Goal: Information Seeking & Learning: Learn about a topic

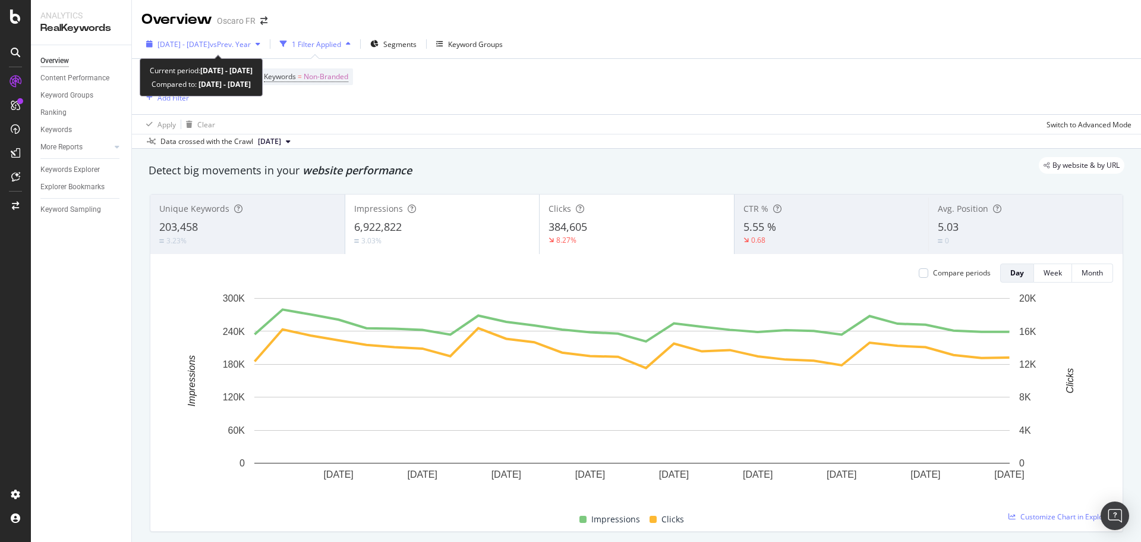
click at [260, 45] on icon "button" at bounding box center [258, 43] width 5 height 7
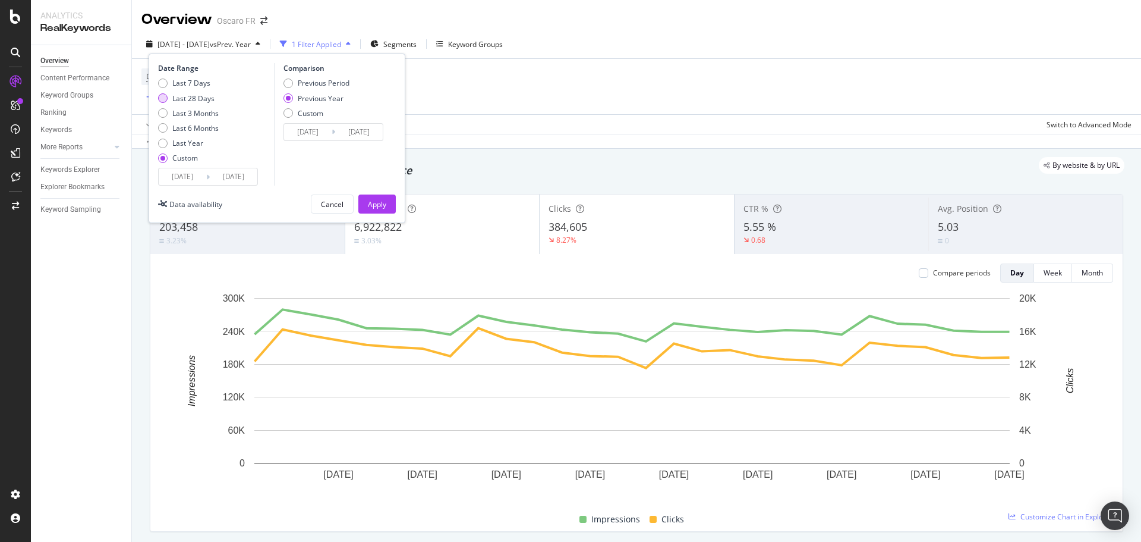
click at [204, 97] on div "Last 28 Days" at bounding box center [193, 98] width 42 height 10
type input "[DATE]"
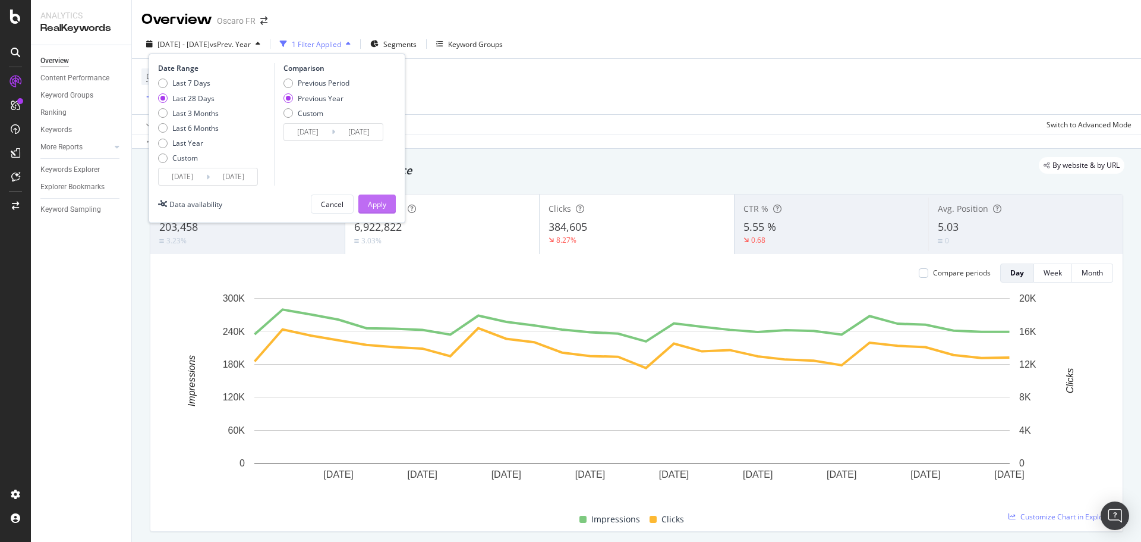
click at [381, 209] on button "Apply" at bounding box center [376, 203] width 37 height 19
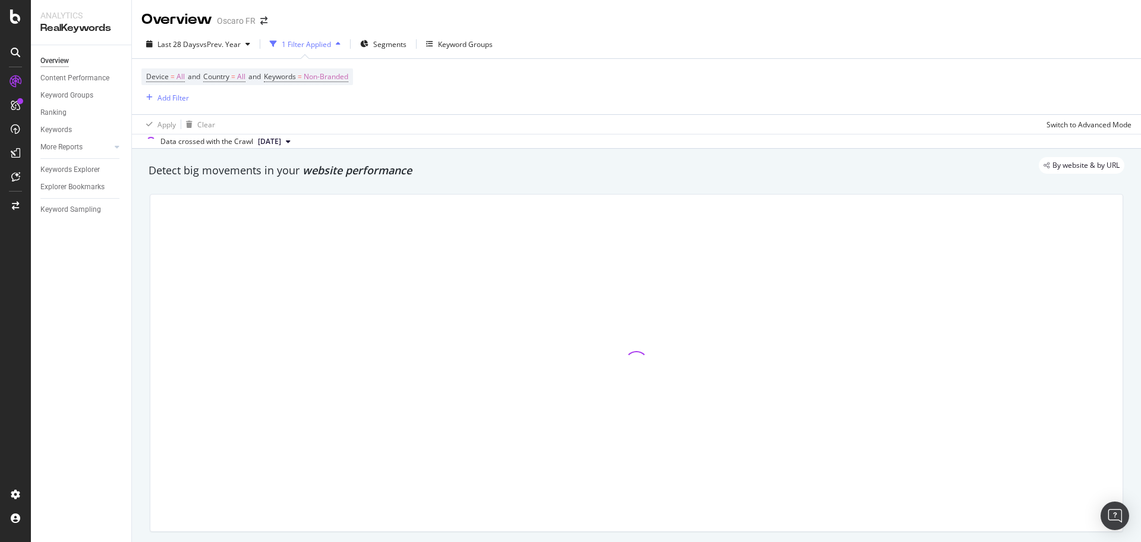
click at [535, 135] on div "Data crossed with the Crawl [DATE]" at bounding box center [636, 141] width 1009 height 14
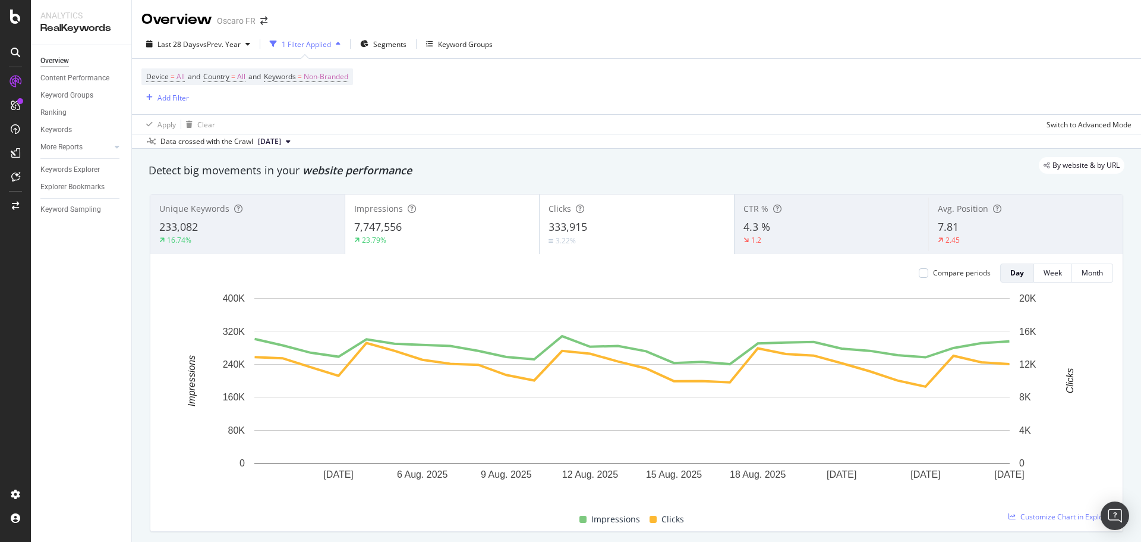
click at [939, 278] on div "Compare periods" at bounding box center [955, 272] width 72 height 19
click at [942, 273] on div "Compare periods" at bounding box center [962, 272] width 58 height 10
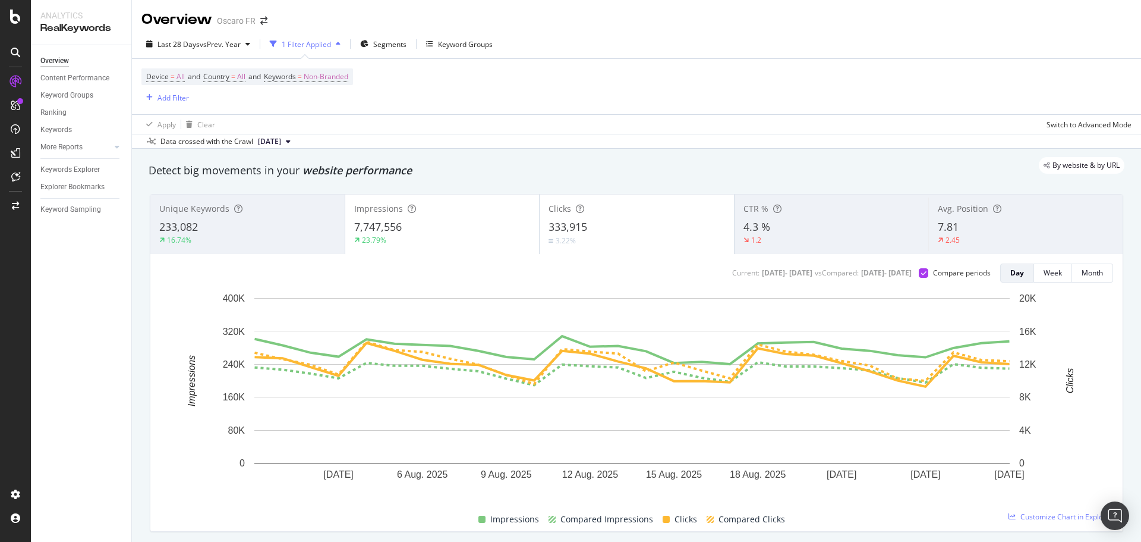
click at [465, 241] on div "23.79%" at bounding box center [442, 240] width 177 height 11
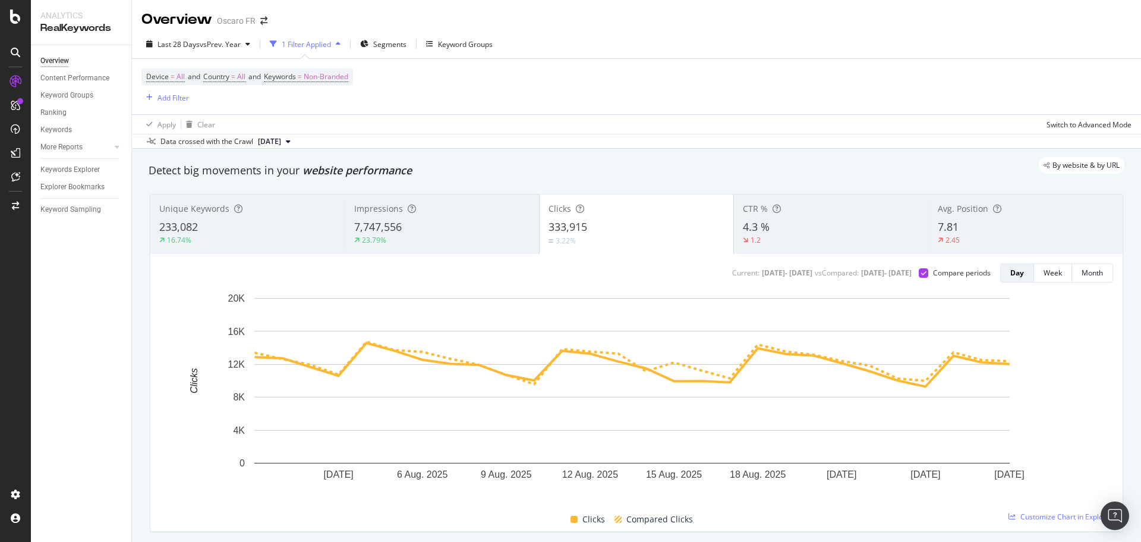
click at [470, 221] on div "7,747,556" at bounding box center [442, 226] width 176 height 15
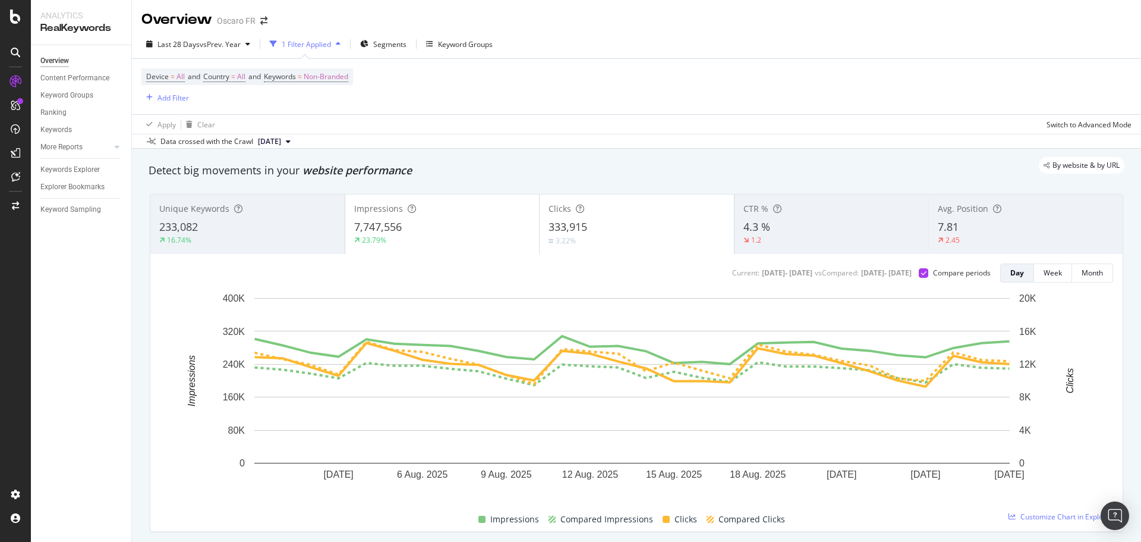
click at [537, 144] on div "Data crossed with the Crawl [DATE]" at bounding box center [636, 141] width 1009 height 14
click at [531, 97] on div "Device = All and Country = All and Keywords = Non-Branded Add Filter" at bounding box center [636, 86] width 990 height 55
